Goal: Information Seeking & Learning: Learn about a topic

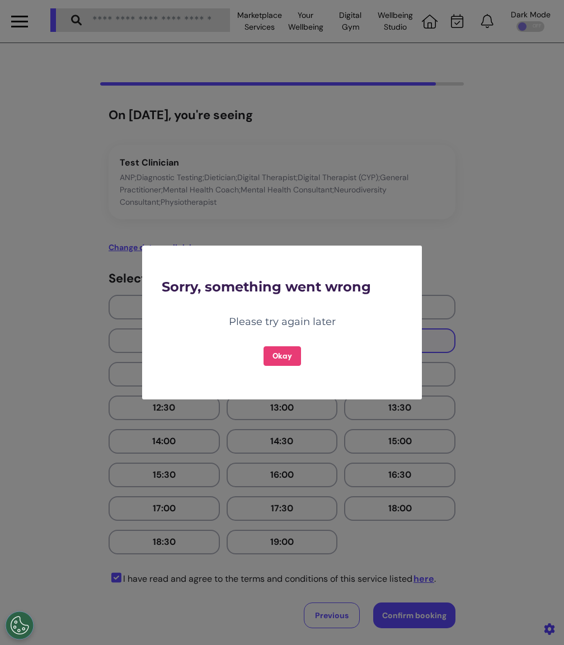
click at [261, 362] on div "Okay" at bounding box center [282, 348] width 241 height 36
click at [268, 359] on button "Okay" at bounding box center [282, 356] width 37 height 20
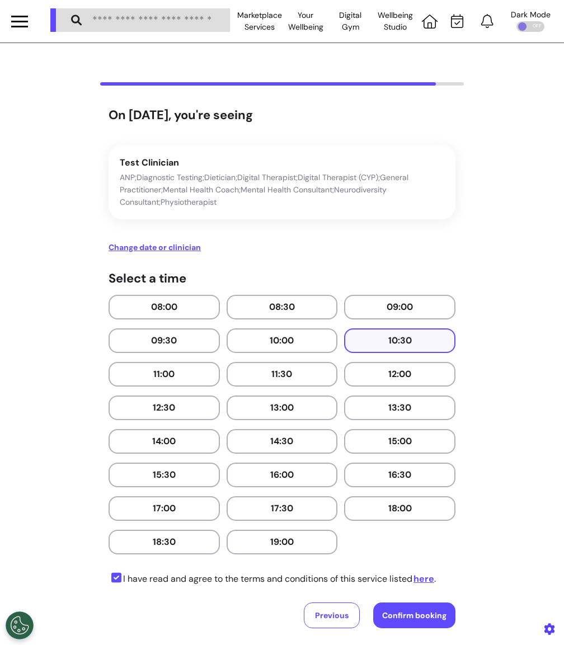
click at [32, 21] on div at bounding box center [19, 21] width 39 height 43
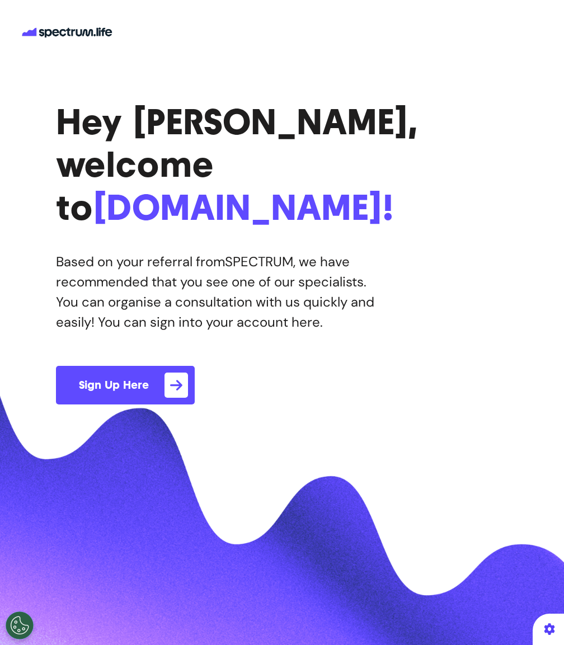
click at [139, 366] on button "Sign Up Here" at bounding box center [125, 385] width 139 height 39
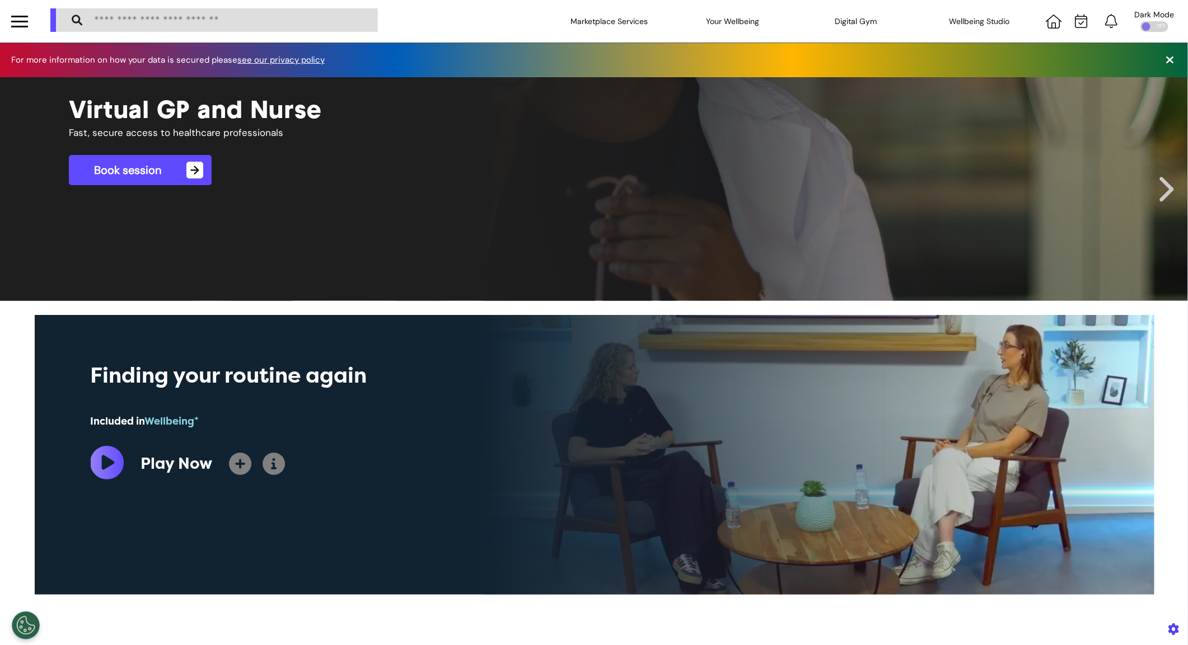
scroll to position [0, 559]
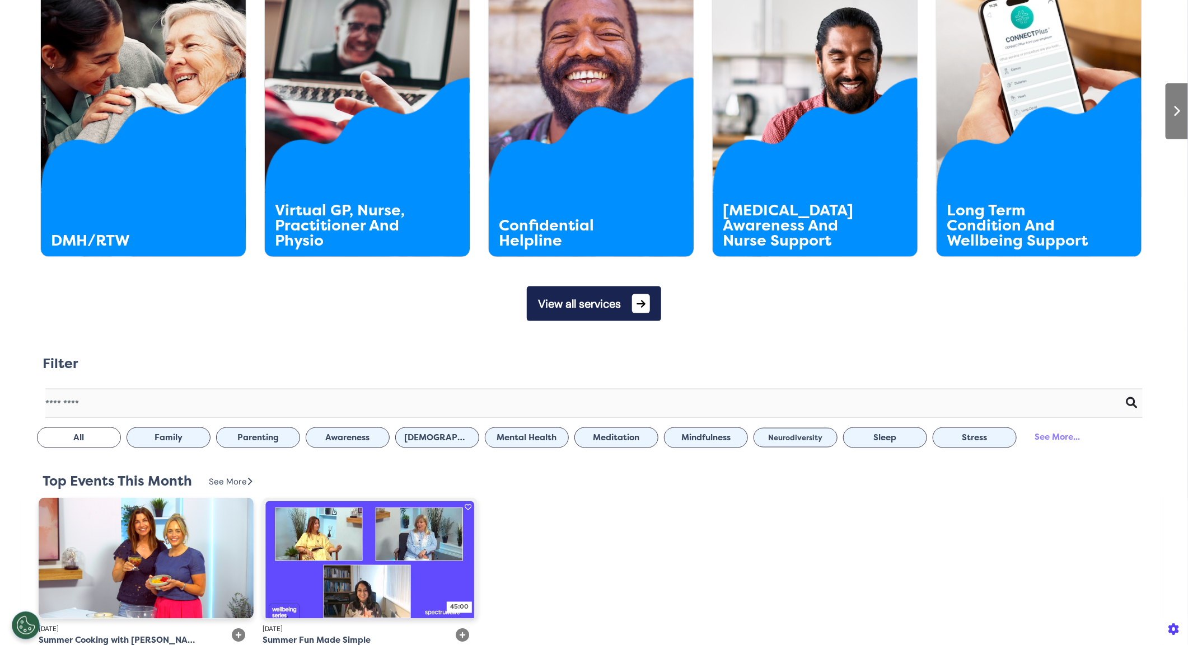
click at [599, 311] on button "View all services" at bounding box center [594, 304] width 134 height 35
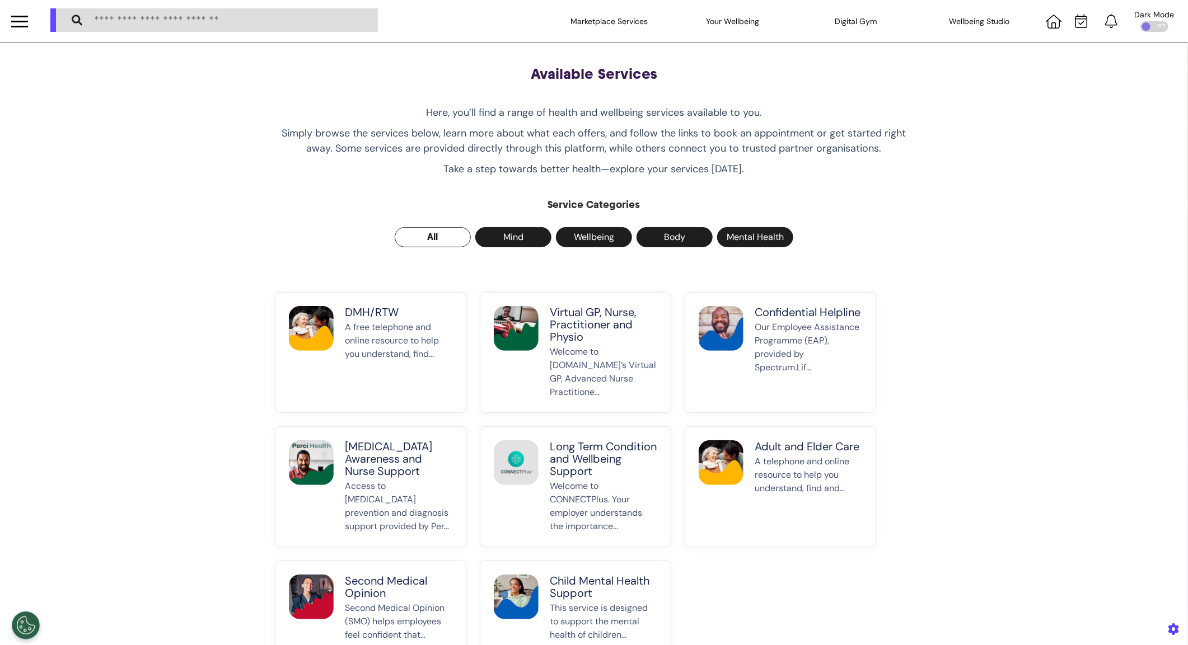
click at [406, 343] on p "A free telephone and online resource to help you understand, find..." at bounding box center [398, 360] width 107 height 78
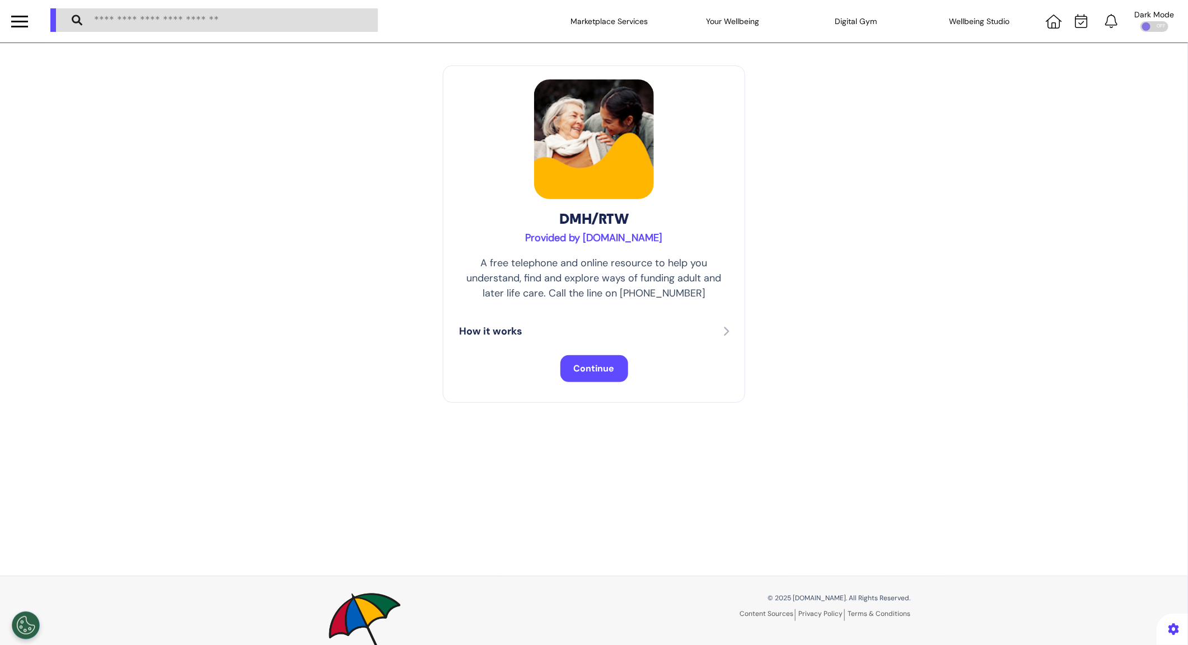
click at [592, 367] on span "Continue" at bounding box center [594, 369] width 41 height 12
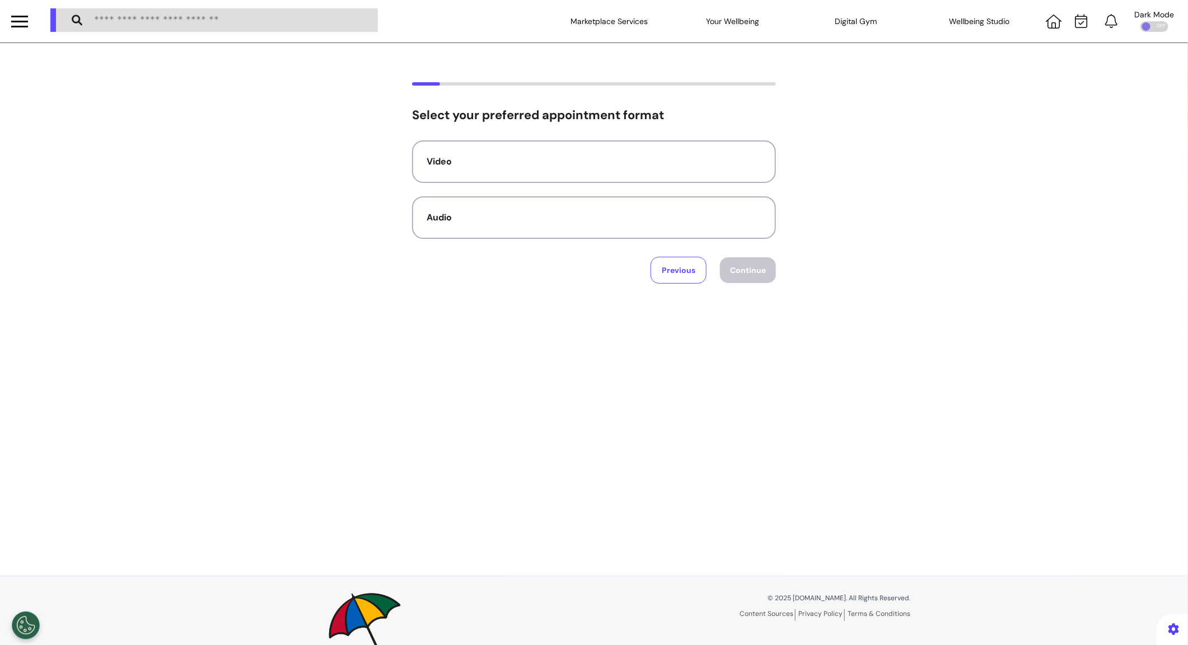
scroll to position [2, 0]
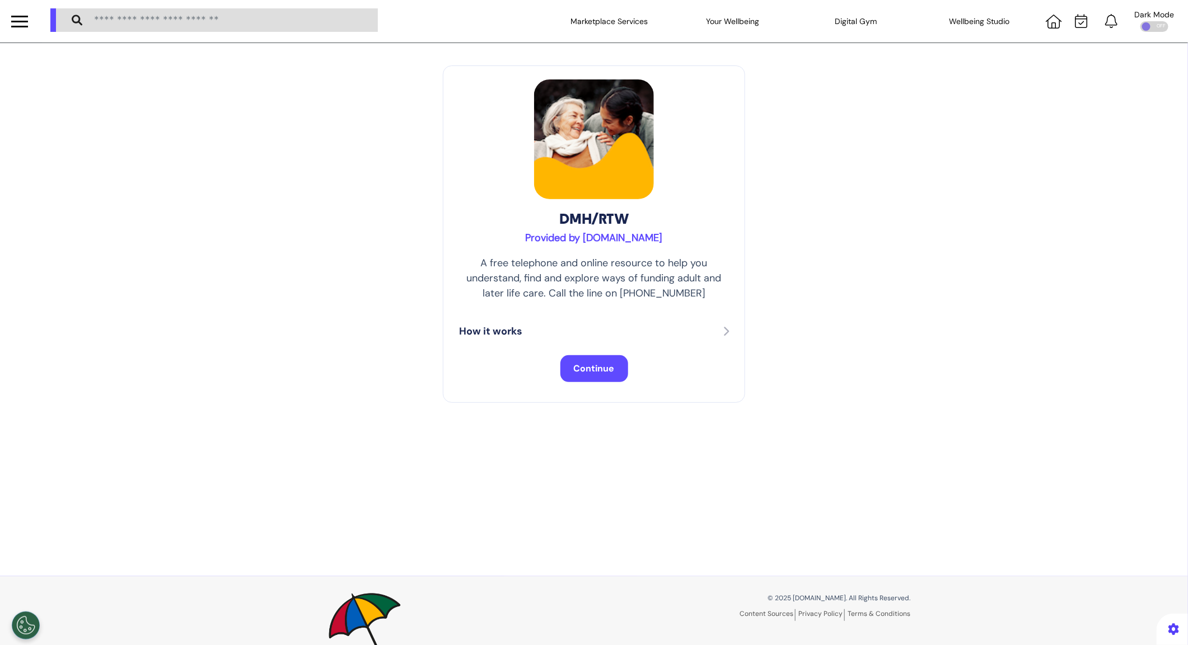
click at [67, 95] on div "DMH/RTW Provided by Spectrum.Life A free telephone and online resource to help …" at bounding box center [594, 309] width 1188 height 533
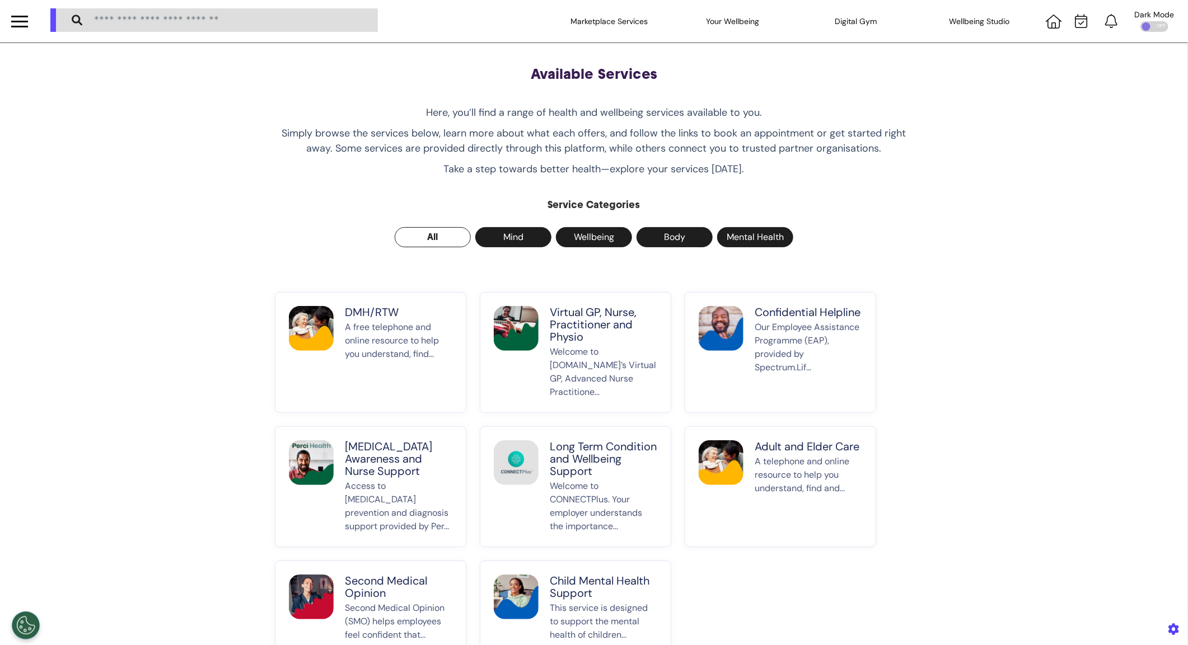
click at [607, 358] on p "Welcome to Spectrum.Life’s Virtual GP, Advanced Nurse Practitione..." at bounding box center [603, 372] width 107 height 54
click at [590, 346] on p "Welcome to Spectrum.Life’s Virtual GP, Advanced Nurse Practitione..." at bounding box center [603, 372] width 107 height 54
